Goal: Task Accomplishment & Management: Use online tool/utility

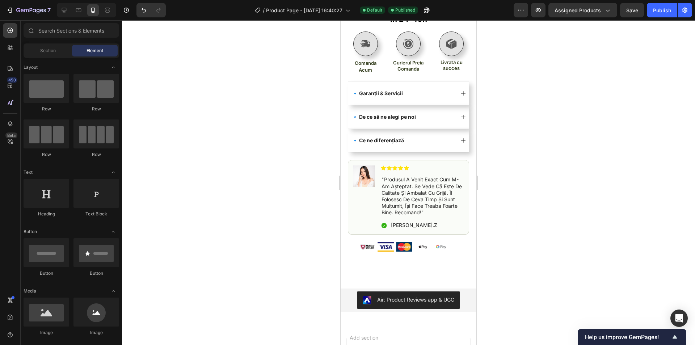
scroll to position [460, 0]
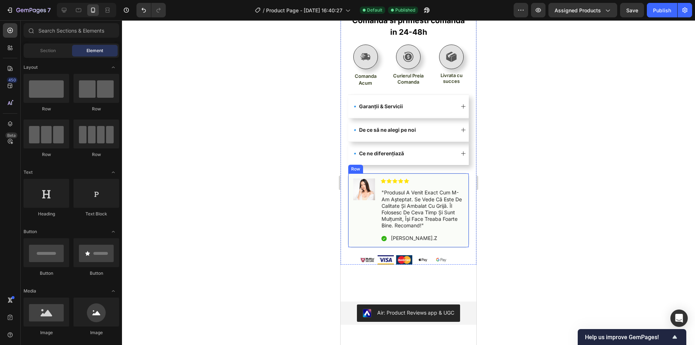
click at [364, 173] on div "Image Icon Icon Icon Icon Icon Icon List "produsul a venit exact cum m-am aștep…" at bounding box center [408, 210] width 121 height 74
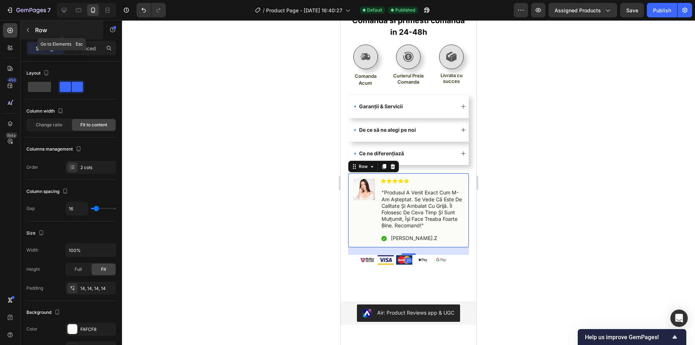
click at [85, 38] on div "Row" at bounding box center [62, 30] width 82 height 19
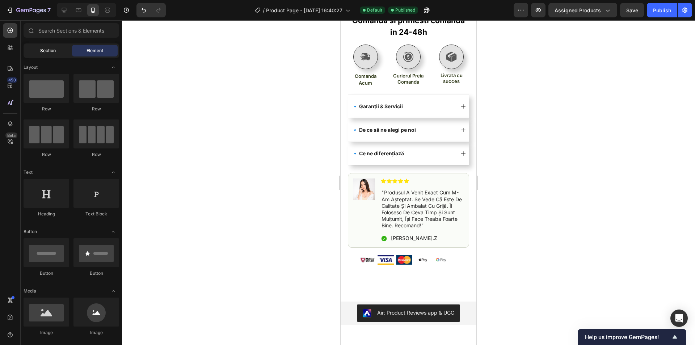
click at [57, 52] on div "Section" at bounding box center [48, 51] width 46 height 12
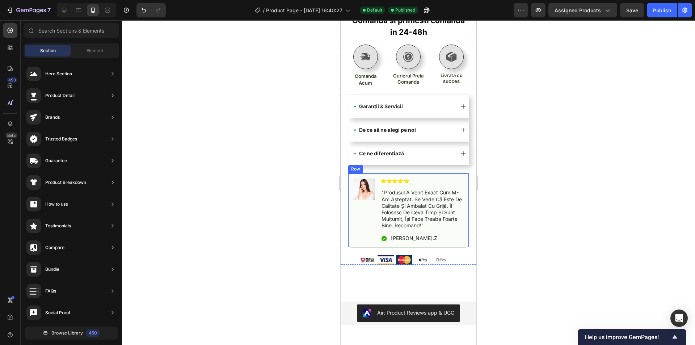
click at [423, 173] on div "Image Icon Icon Icon Icon Icon Icon List "produsul a venit exact cum m-am aștep…" at bounding box center [408, 210] width 121 height 74
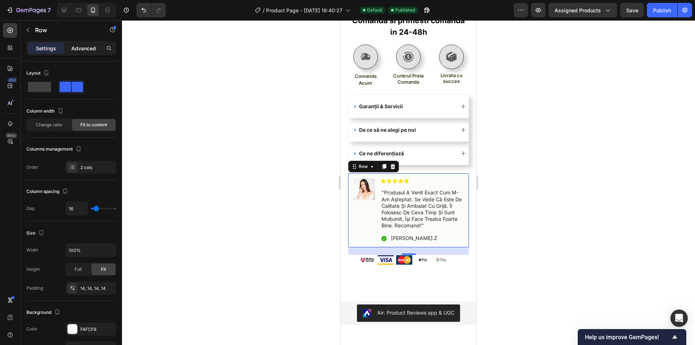
click at [76, 51] on p "Advanced" at bounding box center [83, 49] width 25 height 8
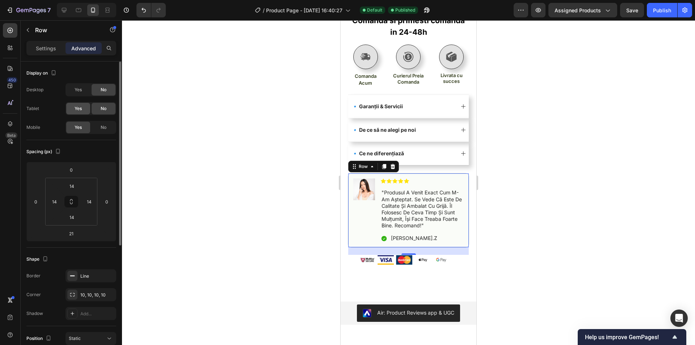
click at [82, 105] on div "Yes" at bounding box center [78, 109] width 24 height 12
click at [101, 109] on span "No" at bounding box center [104, 108] width 6 height 7
click at [105, 125] on span "No" at bounding box center [104, 127] width 6 height 7
drag, startPoint x: 99, startPoint y: 123, endPoint x: 76, endPoint y: 17, distance: 108.7
click at [99, 123] on div "No" at bounding box center [104, 128] width 24 height 12
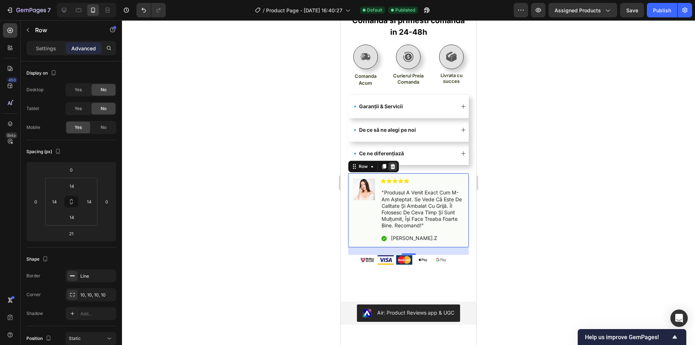
click at [395, 164] on icon at bounding box center [393, 167] width 6 height 6
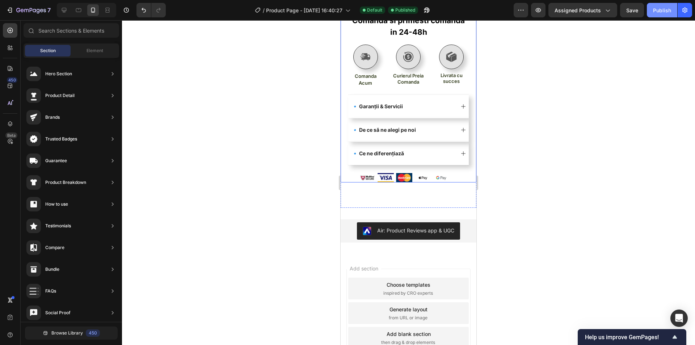
click at [661, 11] on div "Publish" at bounding box center [662, 11] width 18 height 8
